Goal: Task Accomplishment & Management: Manage account settings

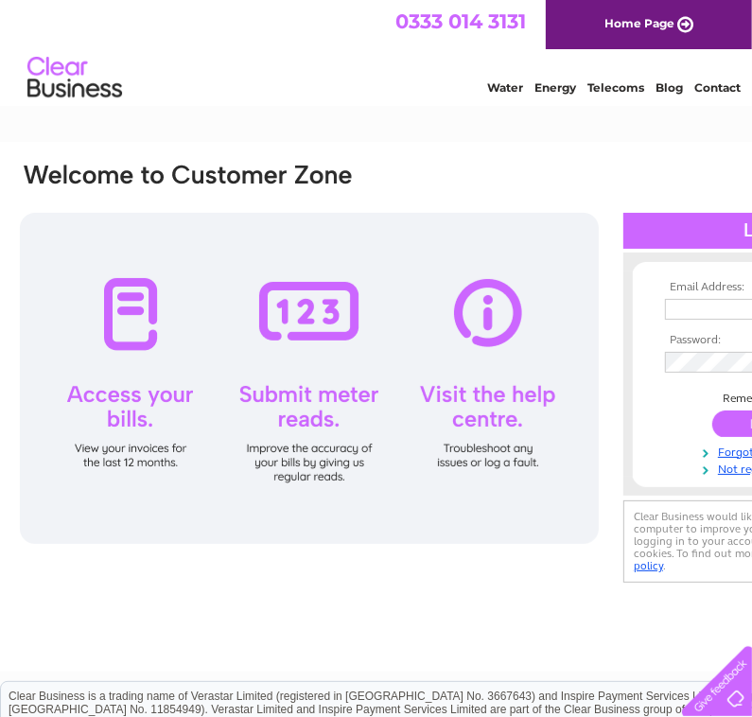
click at [119, 335] on div at bounding box center [309, 378] width 579 height 331
drag, startPoint x: 284, startPoint y: 31, endPoint x: -166, endPoint y: 28, distance: 449.3
click at [0, 28] on html "0333 014 3131 Home Page Water Energy Telecoms Blog Contact" at bounding box center [376, 55] width 752 height 111
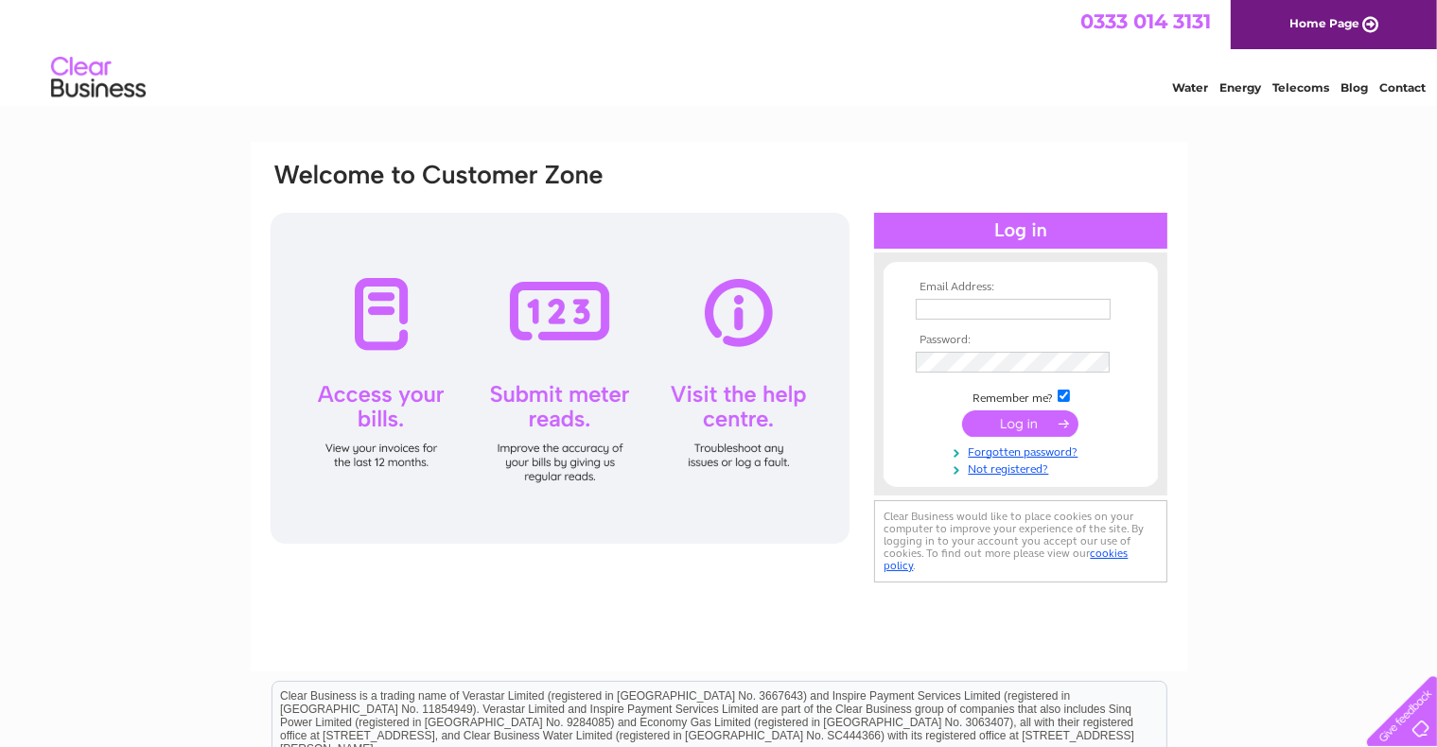
click at [751, 294] on td at bounding box center [1020, 309] width 219 height 30
click at [751, 301] on input "text" at bounding box center [1014, 310] width 197 height 23
click at [751, 310] on input "text" at bounding box center [1014, 310] width 197 height 23
type input "martinchester.wd@hotmail.co.uk"
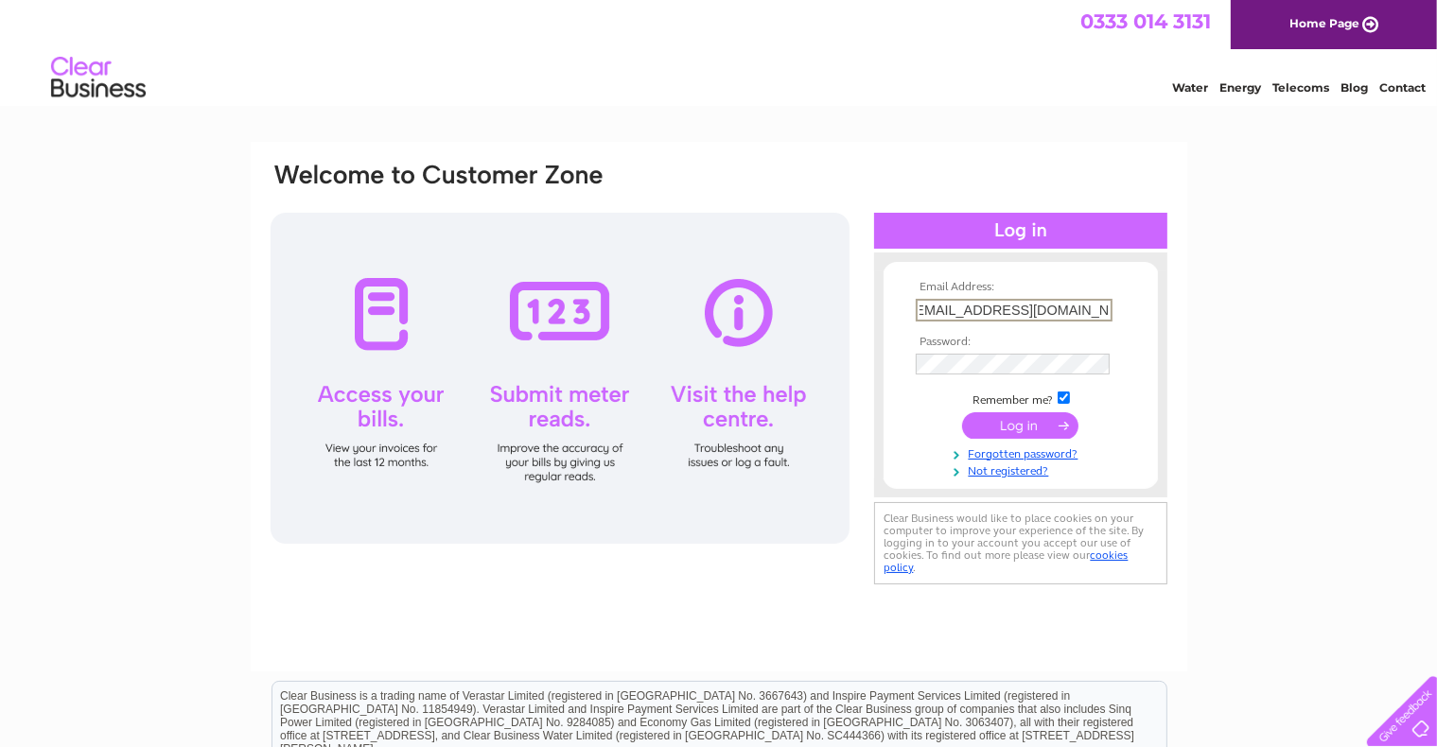
click at [751, 412] on input "submit" at bounding box center [1020, 425] width 116 height 26
click at [751, 411] on input "submit" at bounding box center [1020, 424] width 116 height 26
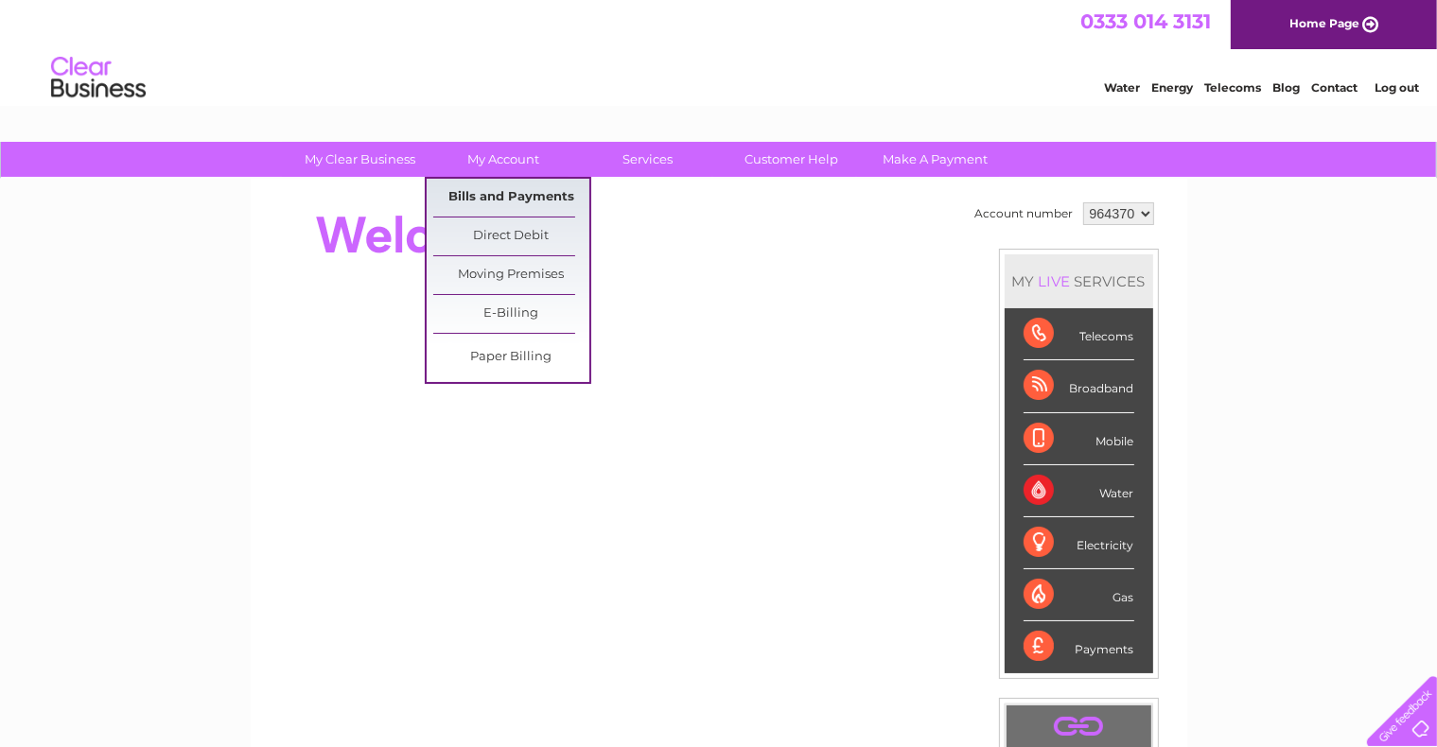
click at [506, 199] on link "Bills and Payments" at bounding box center [511, 198] width 156 height 38
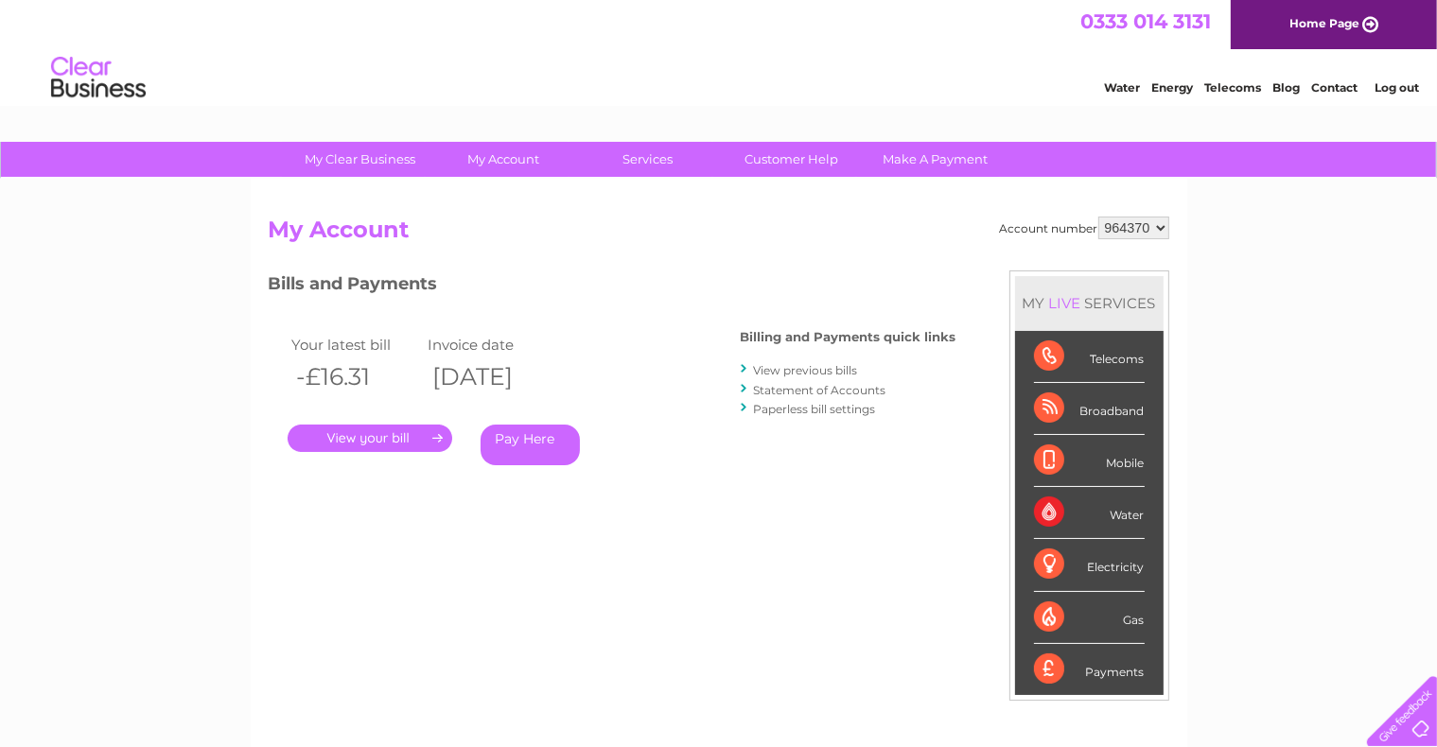
click at [410, 444] on link "." at bounding box center [370, 438] width 165 height 27
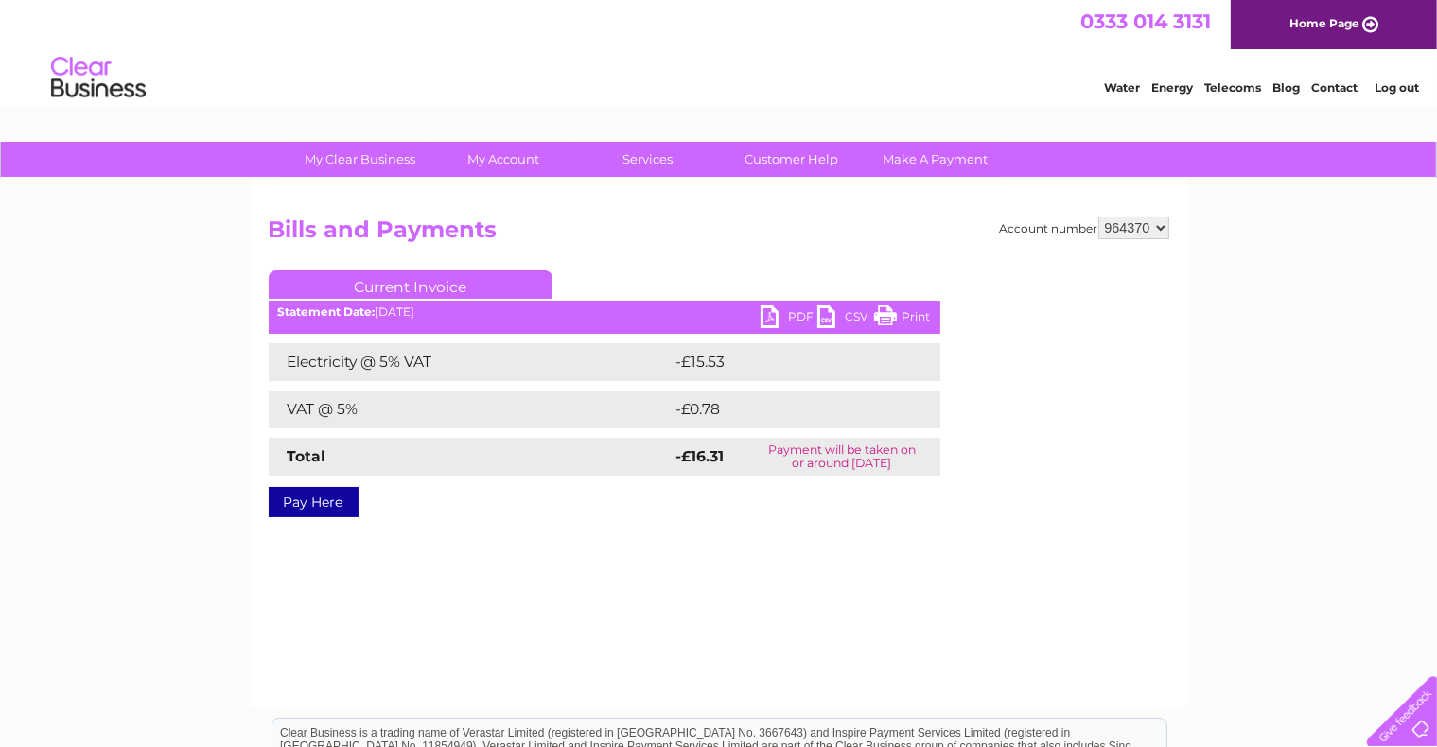
click at [1158, 226] on select "964370 964372" at bounding box center [1133, 228] width 71 height 23
select select "964372"
click at [1098, 217] on select "964370 964372" at bounding box center [1133, 228] width 71 height 23
click at [763, 316] on link "PDF" at bounding box center [788, 319] width 57 height 27
